Goal: Check status

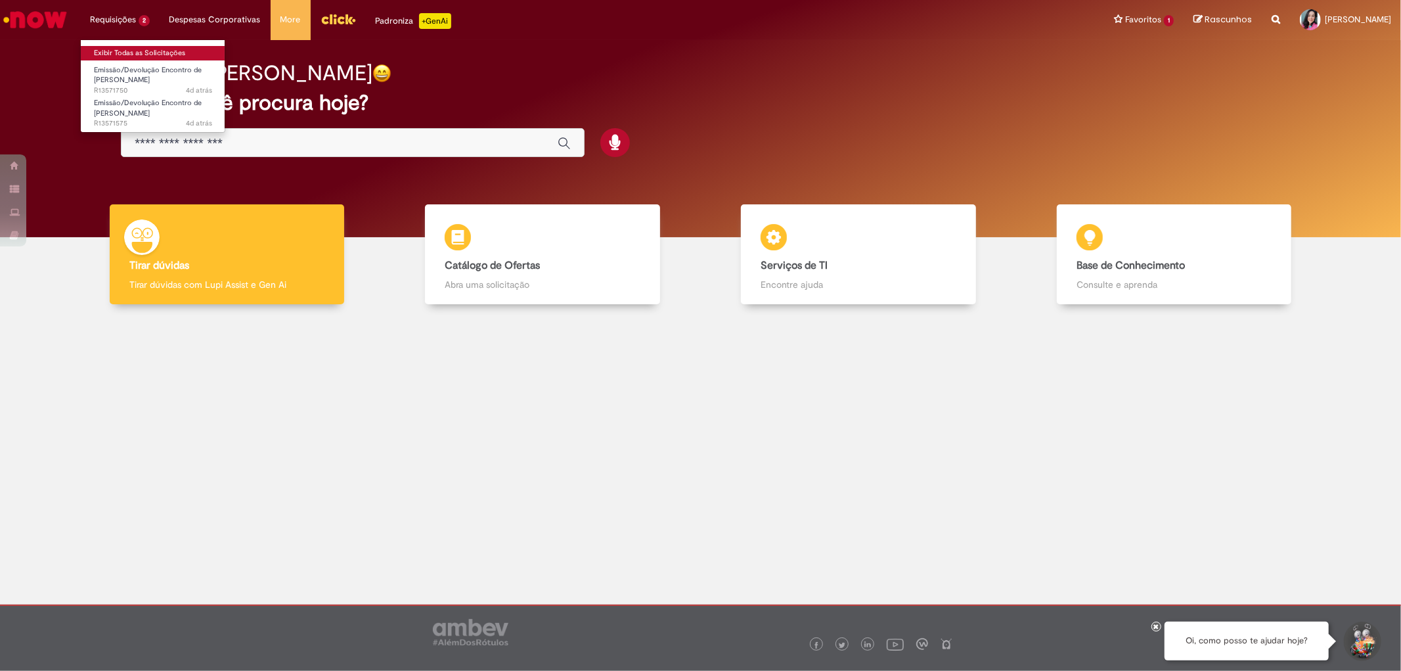
click at [115, 51] on link "Exibir Todas as Solicitações" at bounding box center [153, 53] width 144 height 14
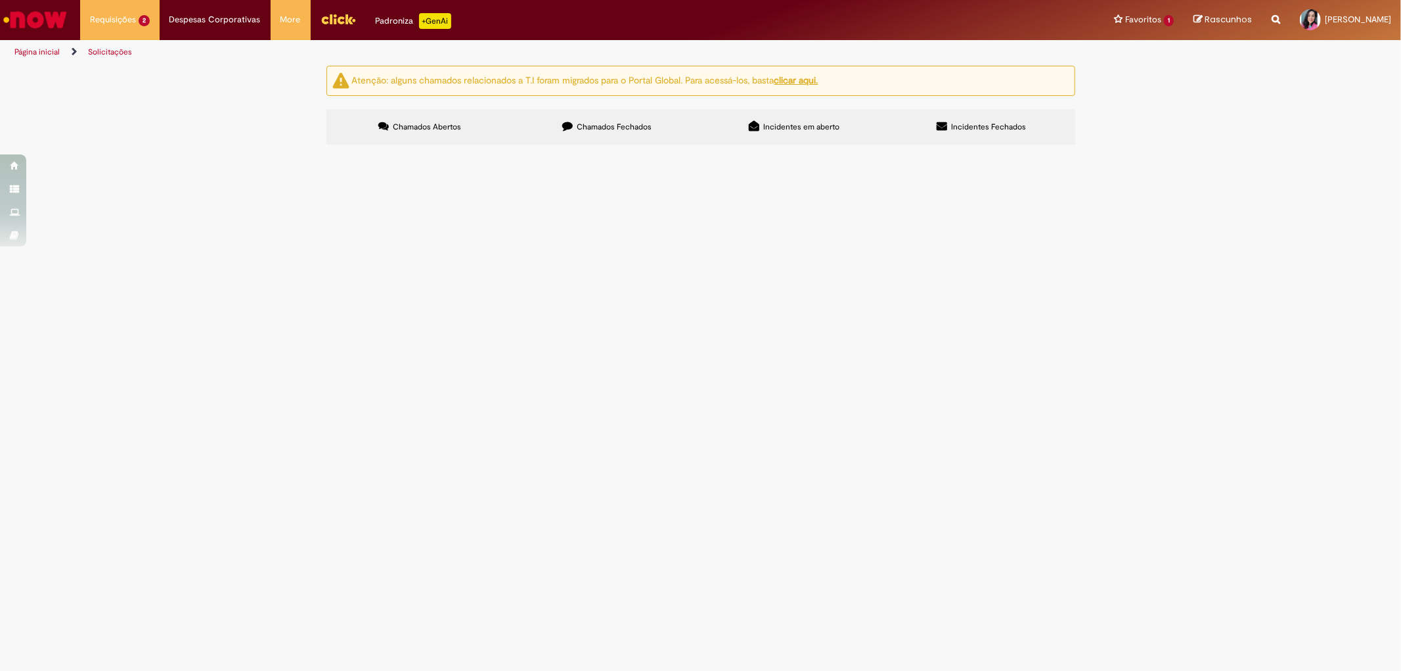
click at [0, 0] on td "Emissão/Devolução Encontro de [PERSON_NAME]" at bounding box center [0, 0] width 0 height 0
click at [0, 0] on span "Emissão/Devolução Encontro de [PERSON_NAME]" at bounding box center [0, 0] width 0 height 0
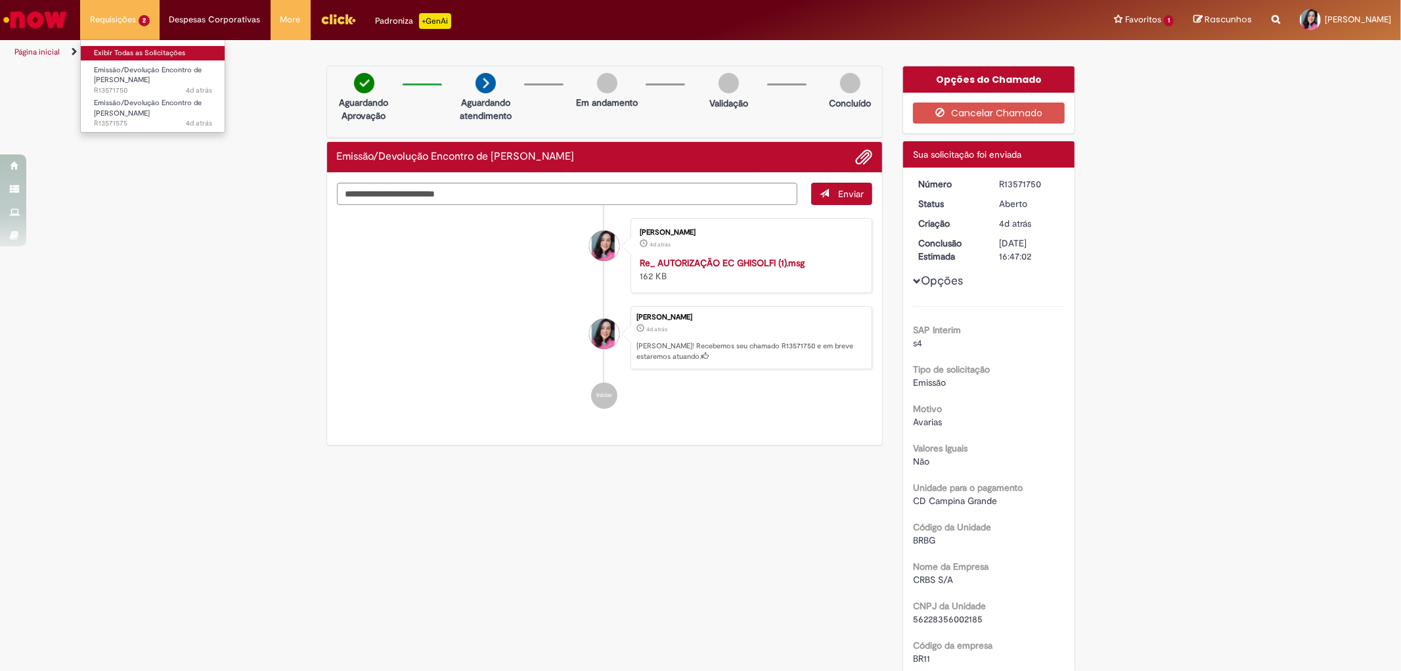
click at [127, 55] on link "Exibir Todas as Solicitações" at bounding box center [153, 53] width 144 height 14
